Goal: Find specific page/section: Find specific page/section

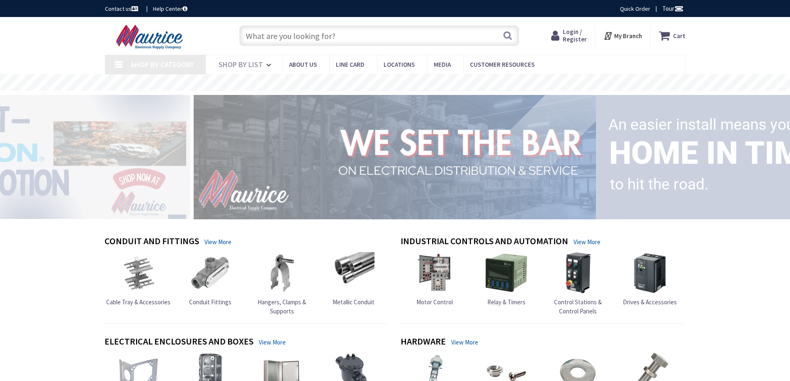
click at [323, 36] on input "text" at bounding box center [379, 35] width 280 height 21
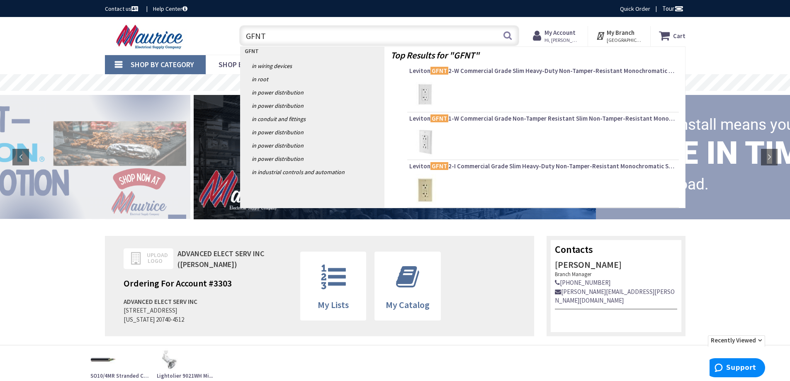
type input "GFNT2"
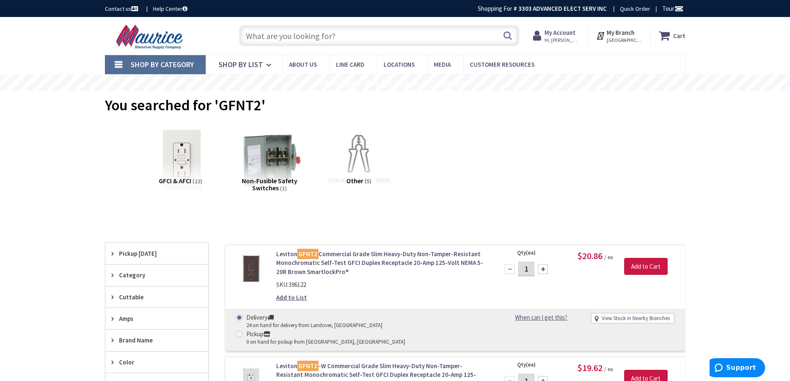
click at [171, 171] on img at bounding box center [180, 159] width 75 height 75
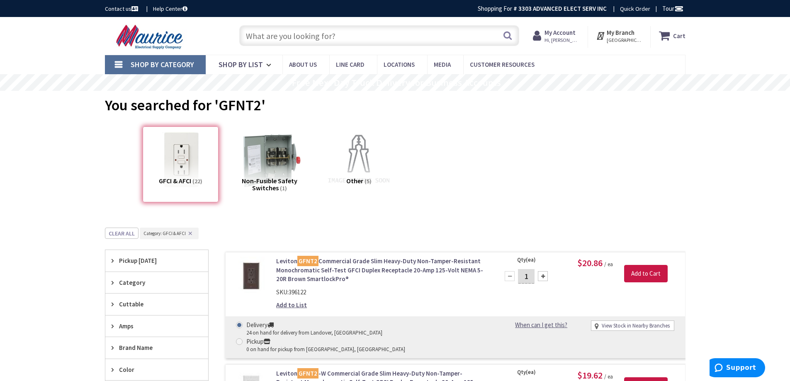
click at [278, 34] on input "text" at bounding box center [379, 35] width 280 height 21
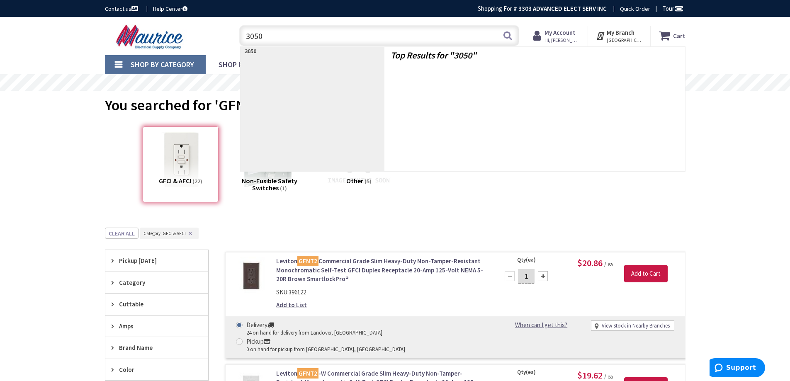
type input "30509"
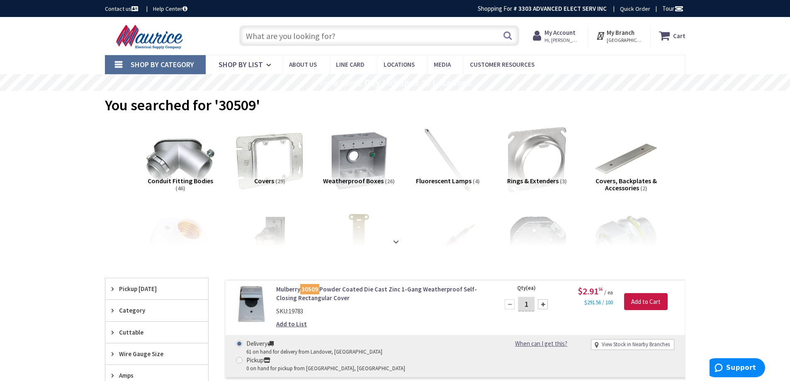
click at [273, 170] on img at bounding box center [269, 159] width 75 height 75
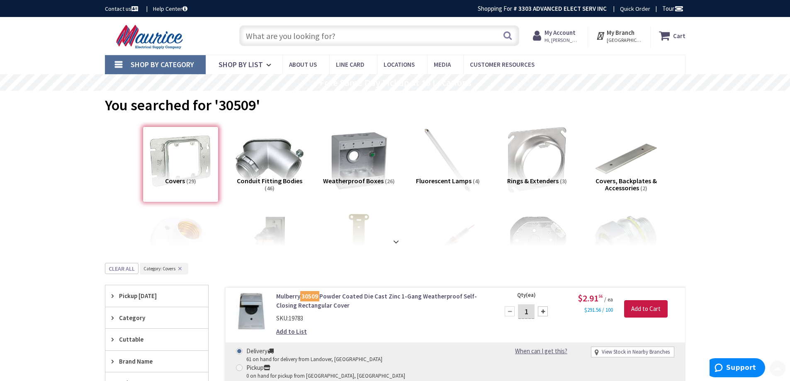
scroll to position [263, 0]
